Goal: Task Accomplishment & Management: Manage account settings

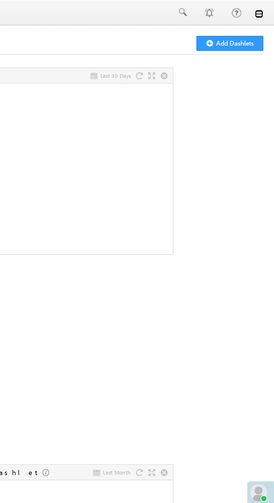
click at [266, 8] on link at bounding box center [266, 7] width 4 height 4
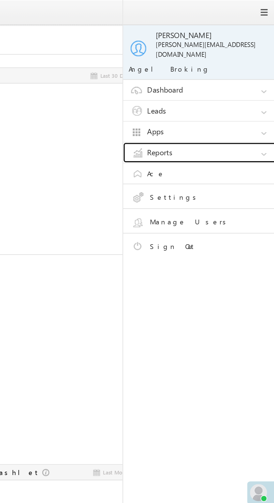
click at [239, 76] on link "Reports" at bounding box center [237, 79] width 84 height 11
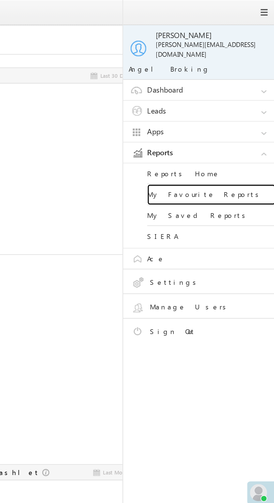
click at [249, 99] on link "My Favourite Reports" at bounding box center [241, 101] width 67 height 11
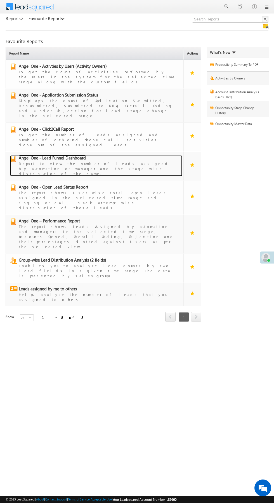
click at [51, 155] on span "Angel One - Lead Funnel Dashboard" at bounding box center [52, 158] width 67 height 6
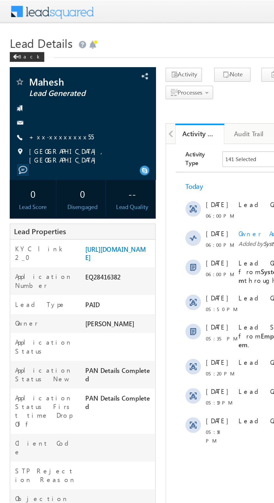
click at [33, 79] on link "+xx-xxxxxxxx55" at bounding box center [35, 78] width 37 height 5
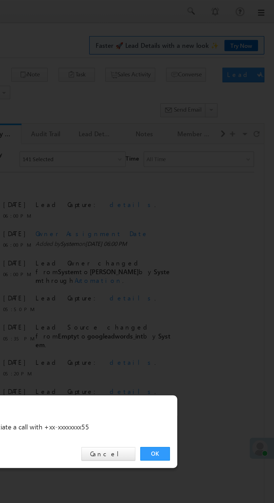
click at [209, 260] on link "OK" at bounding box center [205, 261] width 17 height 8
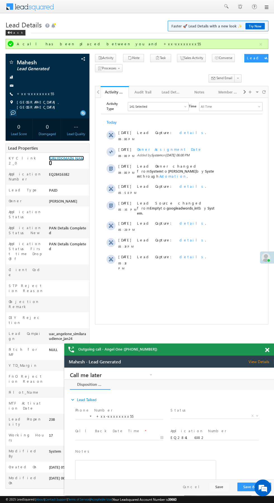
click at [0, 0] on link "https://angelbroking1-pk3em7sa.customui-test.leadsquared.com?leadId=58fee698-2d…" at bounding box center [0, 0] width 0 height 0
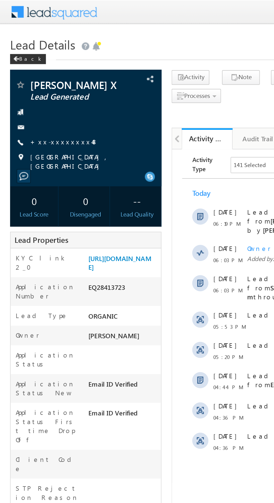
click at [31, 77] on link "+xx-xxxxxxxx48" at bounding box center [36, 78] width 38 height 5
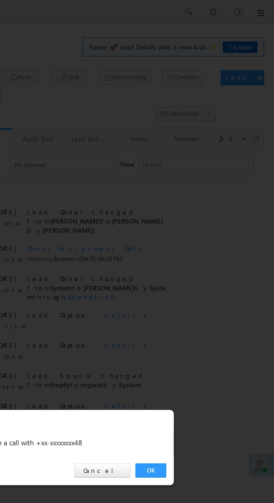
click at [207, 260] on link "OK" at bounding box center [205, 261] width 17 height 8
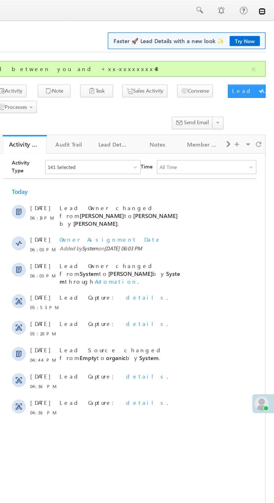
click at [0, 0] on link at bounding box center [0, 0] width 0 height 0
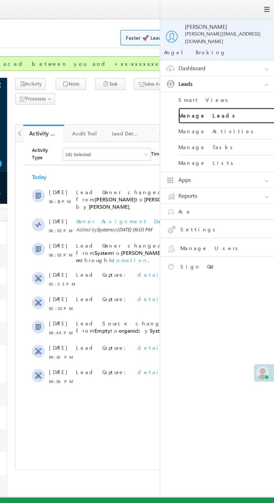
click at [248, 74] on link "Manage Leads" at bounding box center [241, 79] width 67 height 11
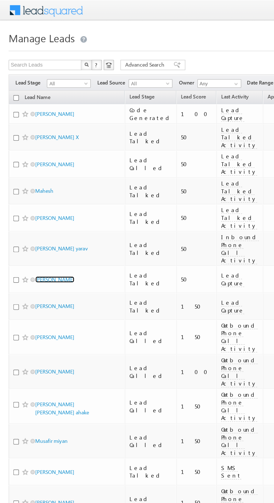
click at [34, 180] on link "Kajal Sharma" at bounding box center [35, 182] width 25 height 4
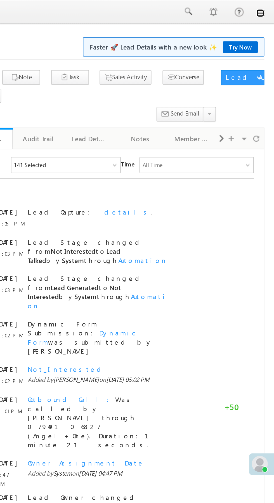
click at [267, 8] on link at bounding box center [266, 7] width 4 height 4
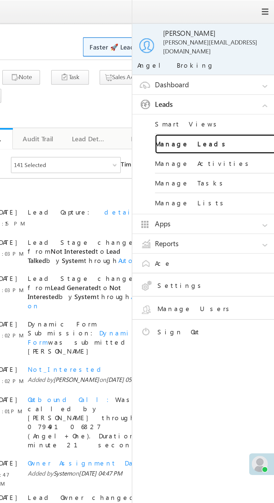
click at [249, 75] on link "Manage Leads" at bounding box center [241, 79] width 67 height 11
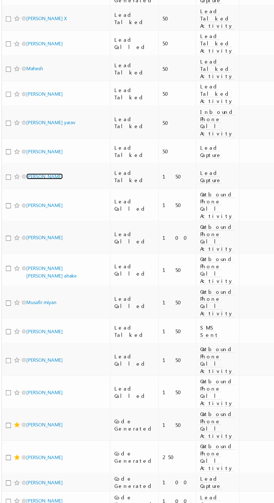
click at [39, 197] on link "[PERSON_NAME]" at bounding box center [35, 199] width 25 height 4
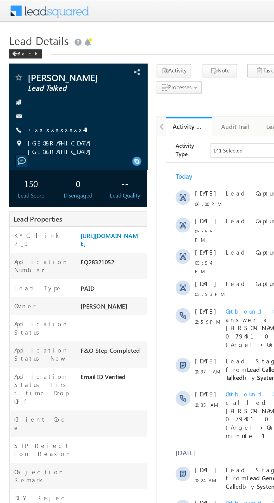
click at [33, 80] on link "+xx-xxxxxxxx44" at bounding box center [34, 78] width 35 height 5
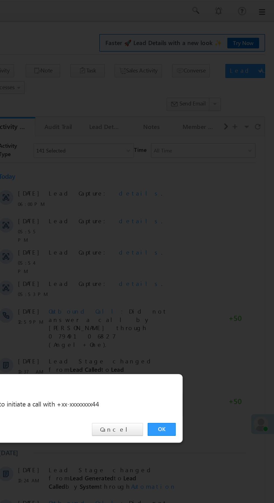
click at [204, 261] on link "OK" at bounding box center [205, 261] width 17 height 8
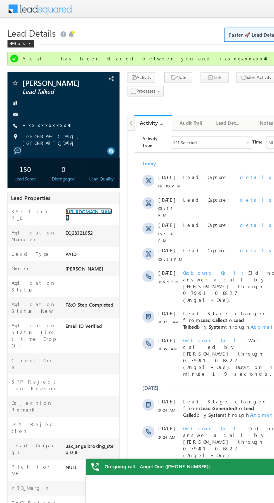
click at [64, 156] on link "[URL][DOMAIN_NAME]" at bounding box center [66, 161] width 35 height 10
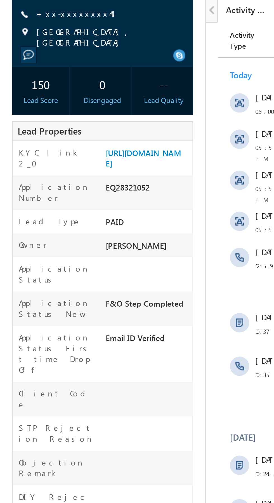
copy div "Number EQ28321052"
